Goal: Communication & Community: Connect with others

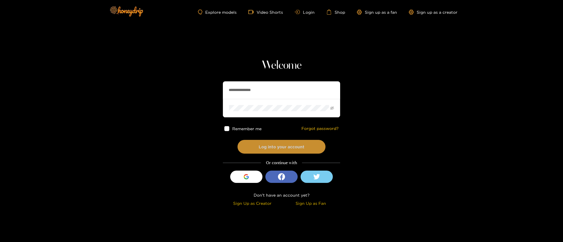
click at [296, 151] on button "Log into your account" at bounding box center [281, 147] width 88 height 14
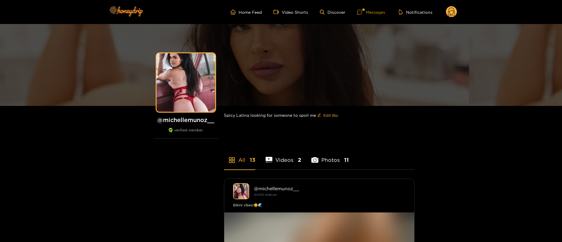
click at [359, 13] on icon at bounding box center [359, 12] width 5 height 5
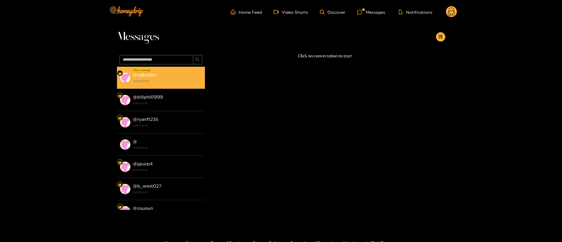
click at [168, 74] on div "@ cgbullen [DATE] 22:49" at bounding box center [167, 77] width 69 height 13
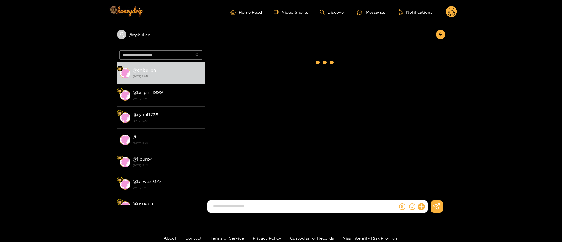
scroll to position [560, 0]
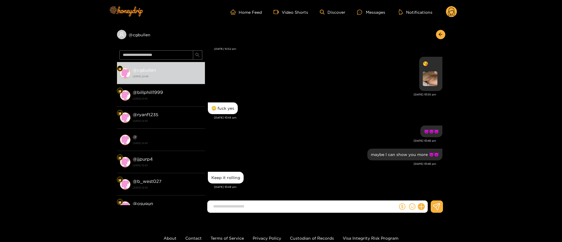
click at [263, 207] on input at bounding box center [303, 207] width 187 height 10
click at [237, 176] on div "Keep it rolling" at bounding box center [225, 178] width 29 height 5
copy div "Keep it rolling"
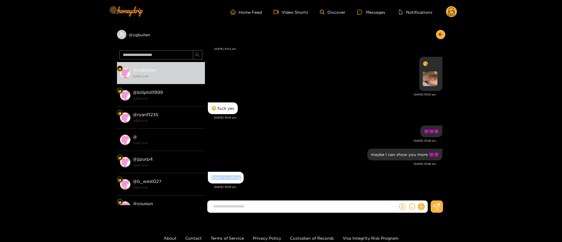
drag, startPoint x: 400, startPoint y: 178, endPoint x: 404, endPoint y: 196, distance: 18.2
click at [401, 178] on div "Keep it rolling" at bounding box center [325, 178] width 234 height 15
click at [400, 210] on icon "dollar" at bounding box center [402, 207] width 6 height 6
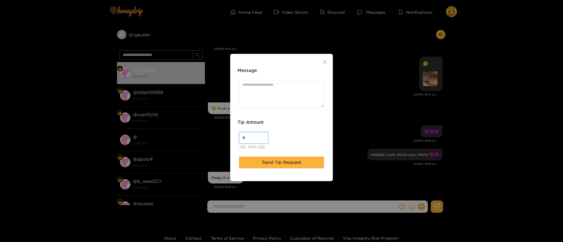
drag, startPoint x: 252, startPoint y: 139, endPoint x: 164, endPoint y: 139, distance: 87.9
click at [164, 144] on div "Message Tip Amount * *$3- 500 USD Send Tip Request" at bounding box center [281, 121] width 563 height 242
drag, startPoint x: 256, startPoint y: 133, endPoint x: 191, endPoint y: 134, distance: 65.4
click at [191, 134] on div "Message Tip Amount ** *$3- 500 USD Send Tip Request" at bounding box center [281, 121] width 563 height 242
type input "**"
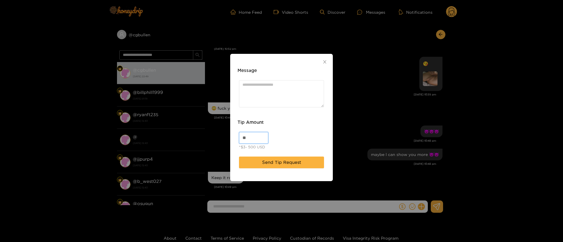
click at [287, 137] on div "** *$3- 500 USD" at bounding box center [281, 142] width 88 height 22
click at [287, 157] on button "Send Tip Request" at bounding box center [281, 163] width 85 height 12
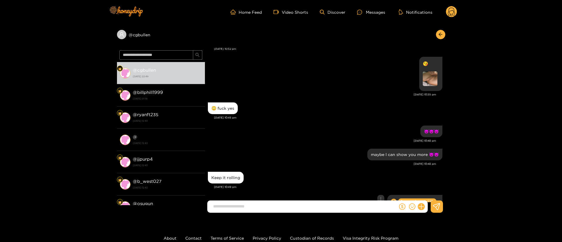
scroll to position [590, 0]
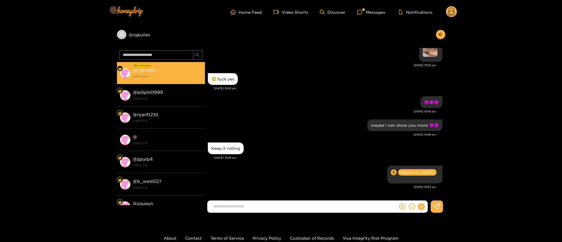
click at [150, 88] on li "@ billphill1999 [DATE] 01:18" at bounding box center [161, 95] width 88 height 22
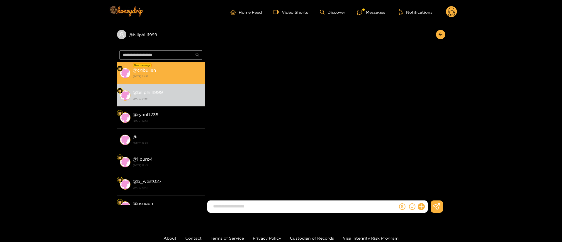
click at [161, 62] on li "New message @ cgbullen [DATE] 22:53" at bounding box center [161, 73] width 88 height 22
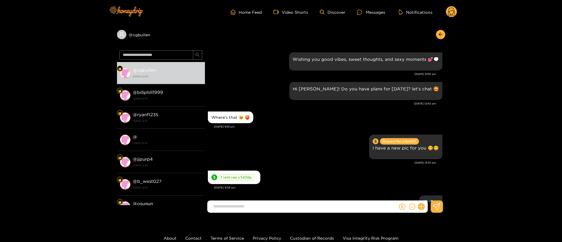
scroll to position [560, 0]
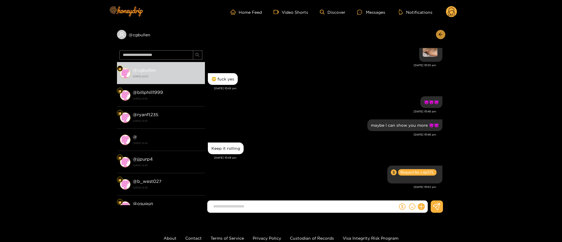
click at [440, 30] on button "button" at bounding box center [440, 34] width 9 height 9
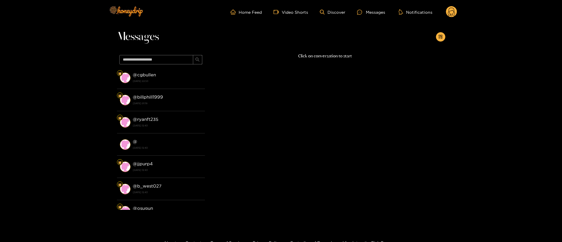
click at [451, 16] on circle at bounding box center [451, 11] width 11 height 11
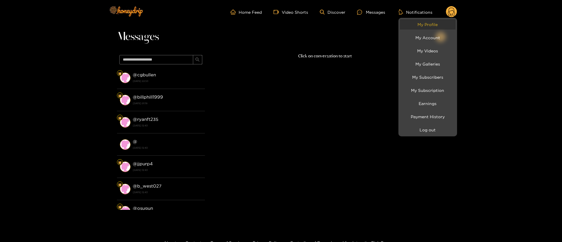
click at [439, 23] on link "My Profile" at bounding box center [428, 24] width 56 height 10
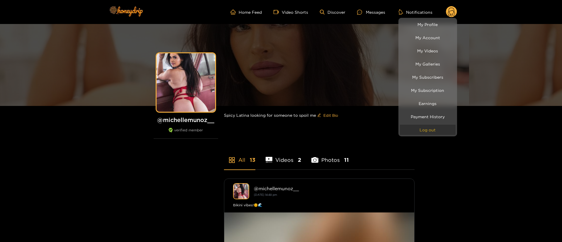
click at [426, 130] on button "Log out" at bounding box center [428, 130] width 56 height 10
